Goal: Transaction & Acquisition: Book appointment/travel/reservation

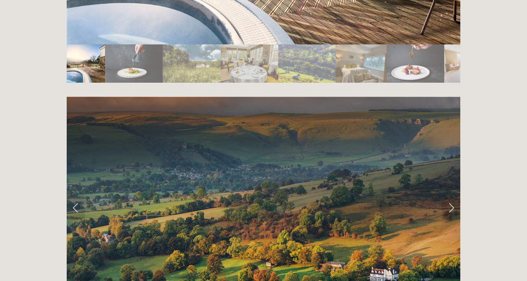
scroll to position [1563, 0]
click at [451, 195] on link "Next Slide" at bounding box center [451, 207] width 18 height 25
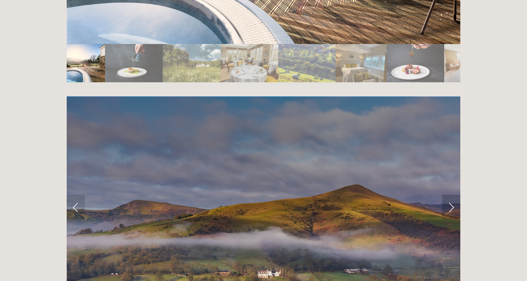
click at [451, 195] on link "Next Slide" at bounding box center [451, 207] width 18 height 25
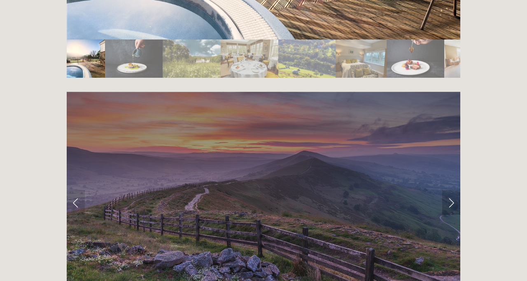
scroll to position [1568, 0]
click at [451, 190] on link "Next Slide" at bounding box center [451, 202] width 18 height 25
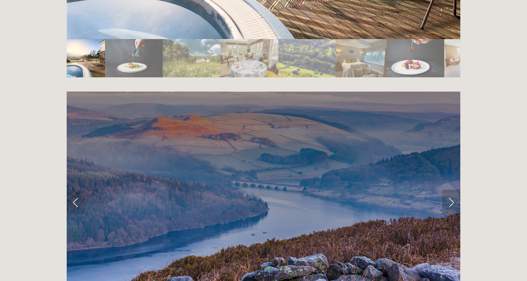
click at [451, 190] on link "Next Slide" at bounding box center [451, 202] width 18 height 25
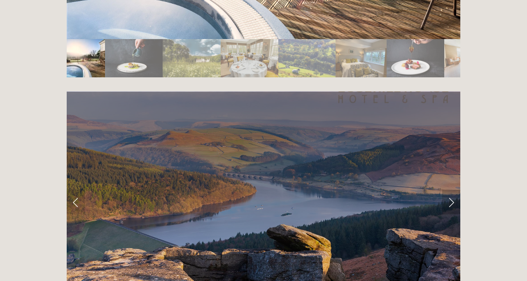
click at [451, 190] on link "Next Slide" at bounding box center [451, 202] width 18 height 25
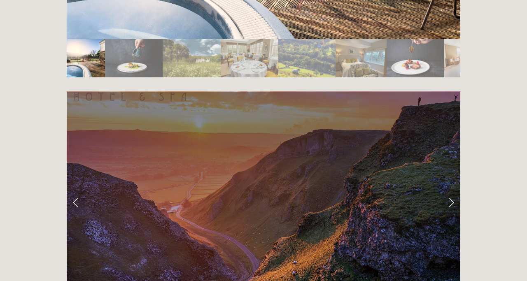
click at [451, 190] on link "Next Slide" at bounding box center [451, 202] width 18 height 25
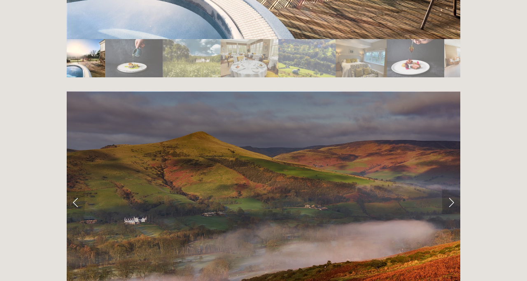
click at [451, 190] on link "Next Slide" at bounding box center [451, 202] width 18 height 25
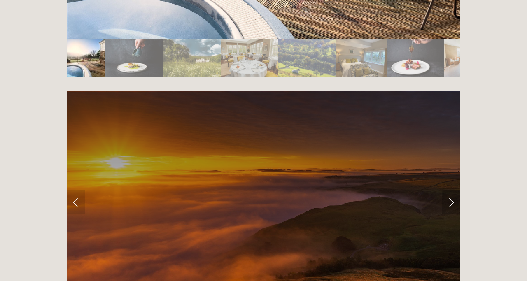
click at [451, 190] on link "Next Slide" at bounding box center [451, 202] width 18 height 25
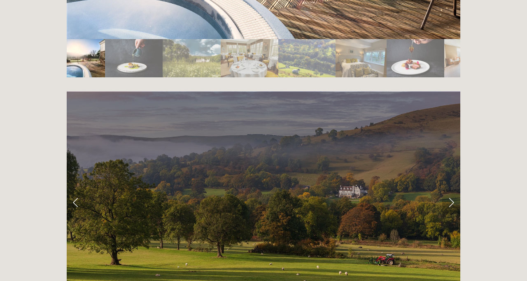
click at [451, 190] on link "Next Slide" at bounding box center [451, 202] width 18 height 25
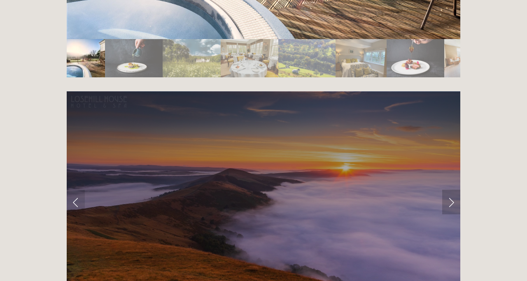
click at [451, 190] on link "Next Slide" at bounding box center [451, 202] width 18 height 25
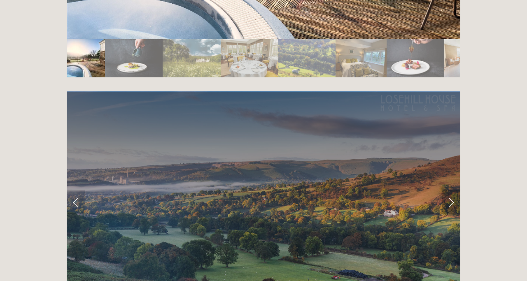
click at [451, 190] on link "Next Slide" at bounding box center [451, 202] width 18 height 25
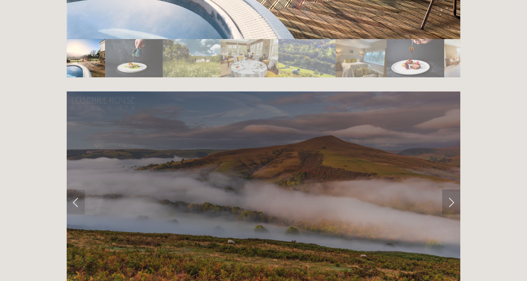
click at [451, 190] on link "Next Slide" at bounding box center [451, 202] width 18 height 25
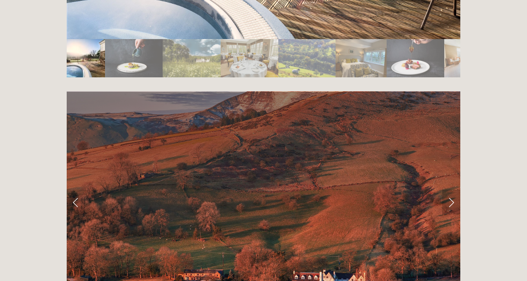
click at [451, 190] on link "Next Slide" at bounding box center [451, 202] width 18 height 25
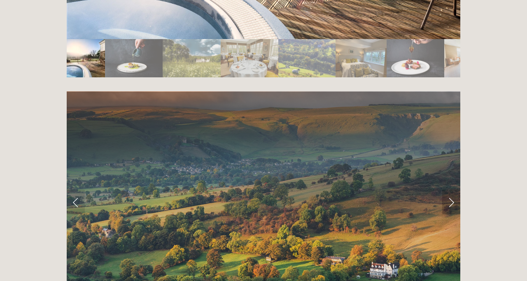
click at [451, 190] on link "Next Slide" at bounding box center [451, 202] width 18 height 25
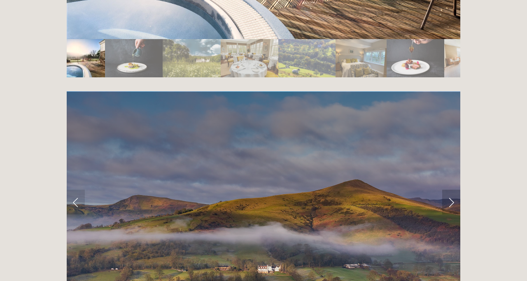
click at [451, 190] on link "Next Slide" at bounding box center [451, 202] width 18 height 25
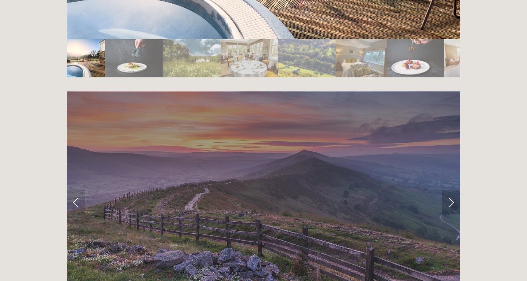
click at [451, 190] on link "Next Slide" at bounding box center [451, 202] width 18 height 25
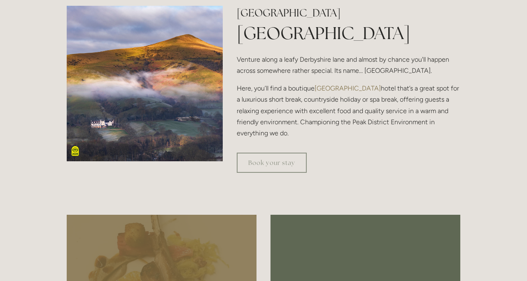
scroll to position [0, 0]
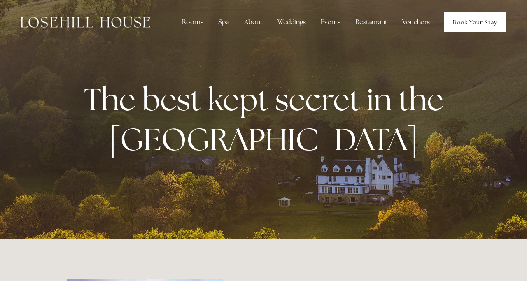
click at [465, 23] on link "Book Your Stay" at bounding box center [475, 22] width 63 height 20
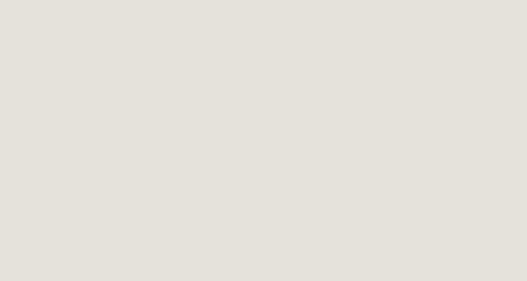
scroll to position [215, 0]
